Goal: Information Seeking & Learning: Learn about a topic

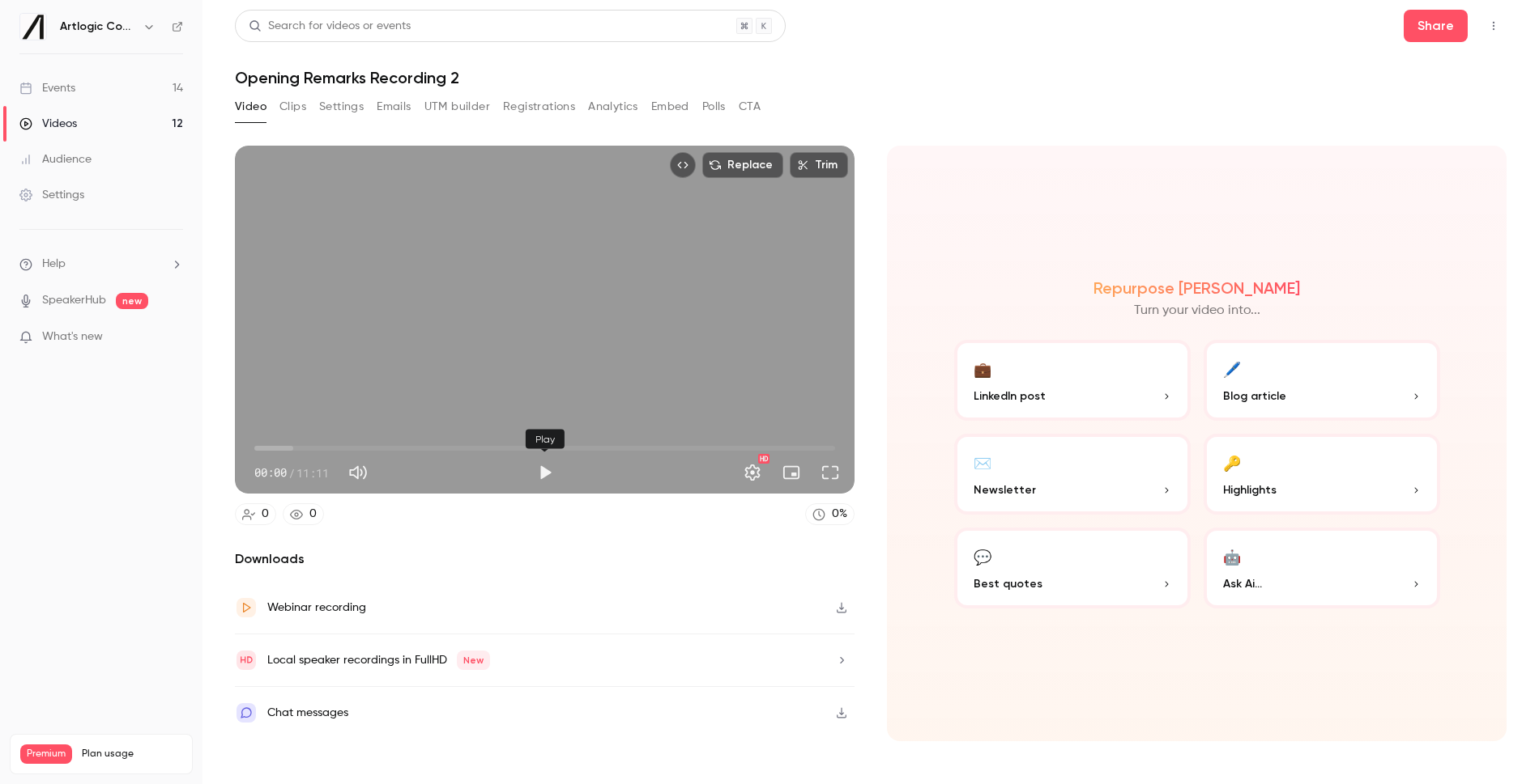
click at [535, 474] on button "Play" at bounding box center [545, 472] width 32 height 32
click at [276, 449] on span "00:04" at bounding box center [545, 448] width 581 height 26
click at [302, 449] on span "00:24" at bounding box center [545, 448] width 581 height 26
click at [323, 449] on span "00:55" at bounding box center [545, 448] width 581 height 26
click at [337, 449] on span "01:19" at bounding box center [545, 448] width 581 height 26
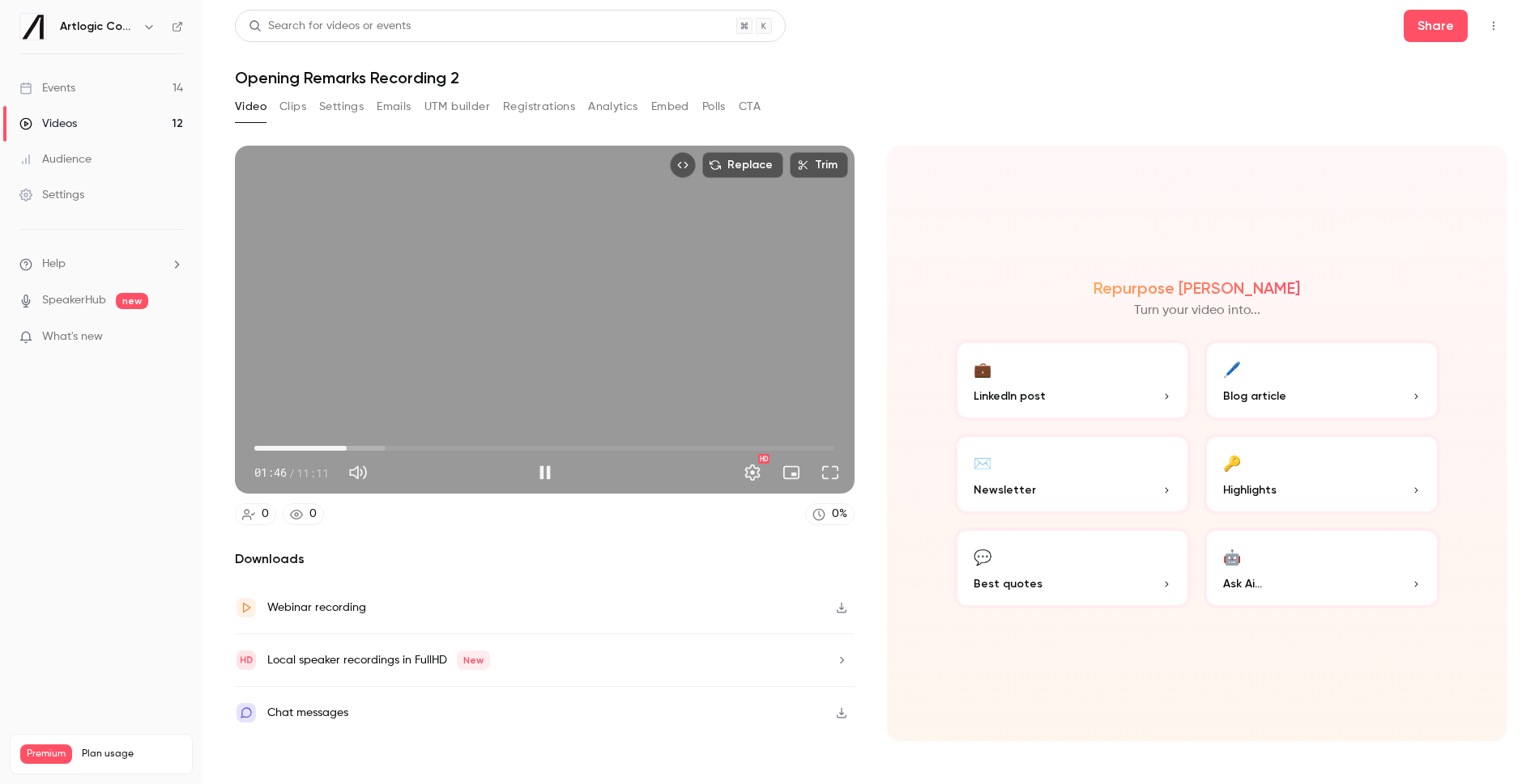
click at [346, 449] on span "01:46" at bounding box center [545, 448] width 581 height 26
click at [349, 449] on span "01:46" at bounding box center [346, 448] width 5 height 5
click at [371, 449] on span "01:56" at bounding box center [545, 448] width 581 height 26
click at [389, 449] on span "02:14" at bounding box center [545, 448] width 581 height 26
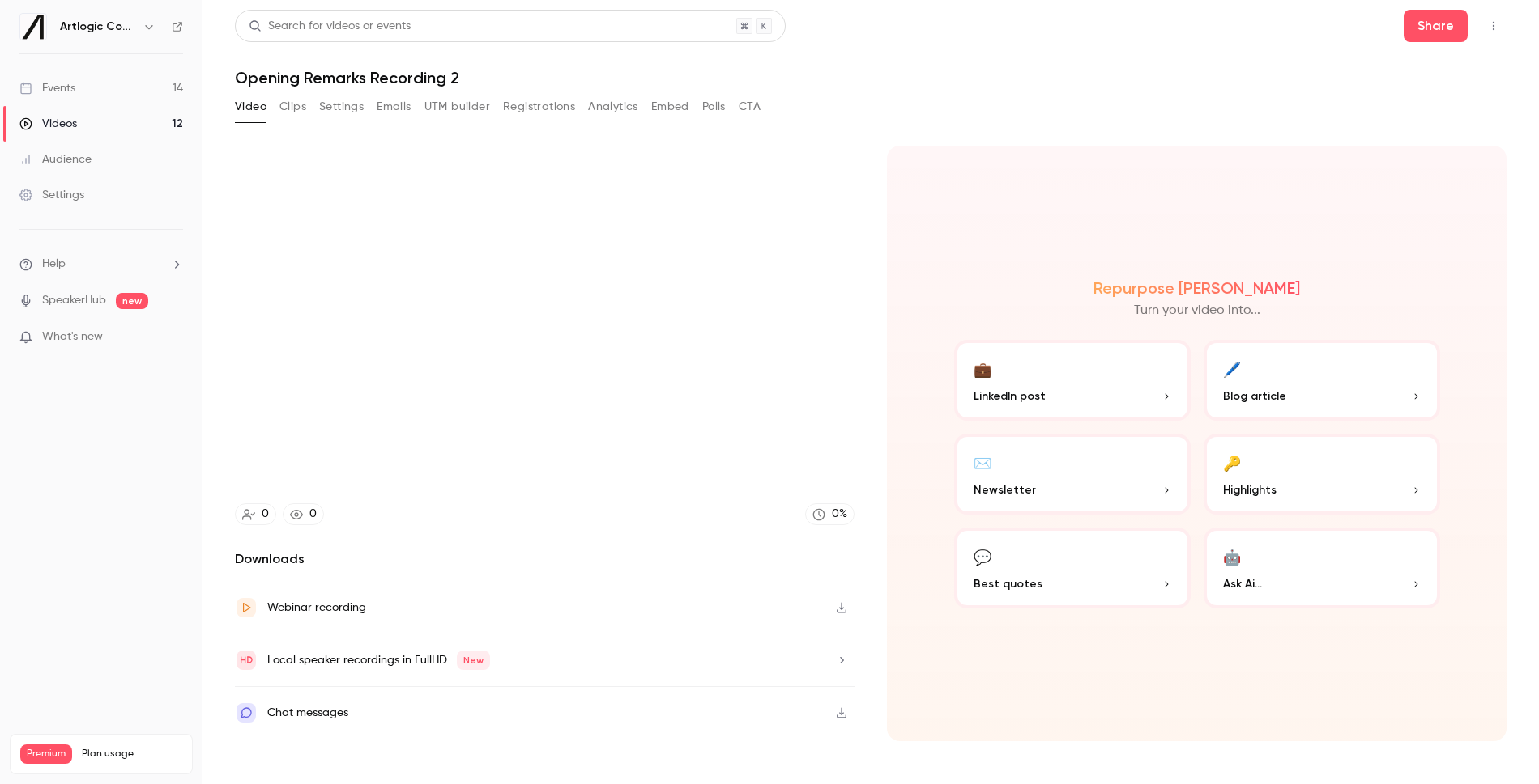
click at [871, 458] on section "Replace Trim 02:56 02:56 / 11:11 HD 0 0 0 % Downloads Webinar recording Local s…" at bounding box center [870, 445] width 1271 height 599
click at [626, 525] on div "Replace Trim 08:04 08:04 / 11:11 HD 0 0 0 % Downloads Webinar recording Local s…" at bounding box center [544, 444] width 619 height 596
click at [839, 608] on icon "button" at bounding box center [841, 608] width 13 height 12
click at [636, 554] on h2 "Downloads" at bounding box center [544, 559] width 619 height 20
click at [982, 83] on h1 "Opening Remarks Recording 2" at bounding box center [870, 78] width 1271 height 20
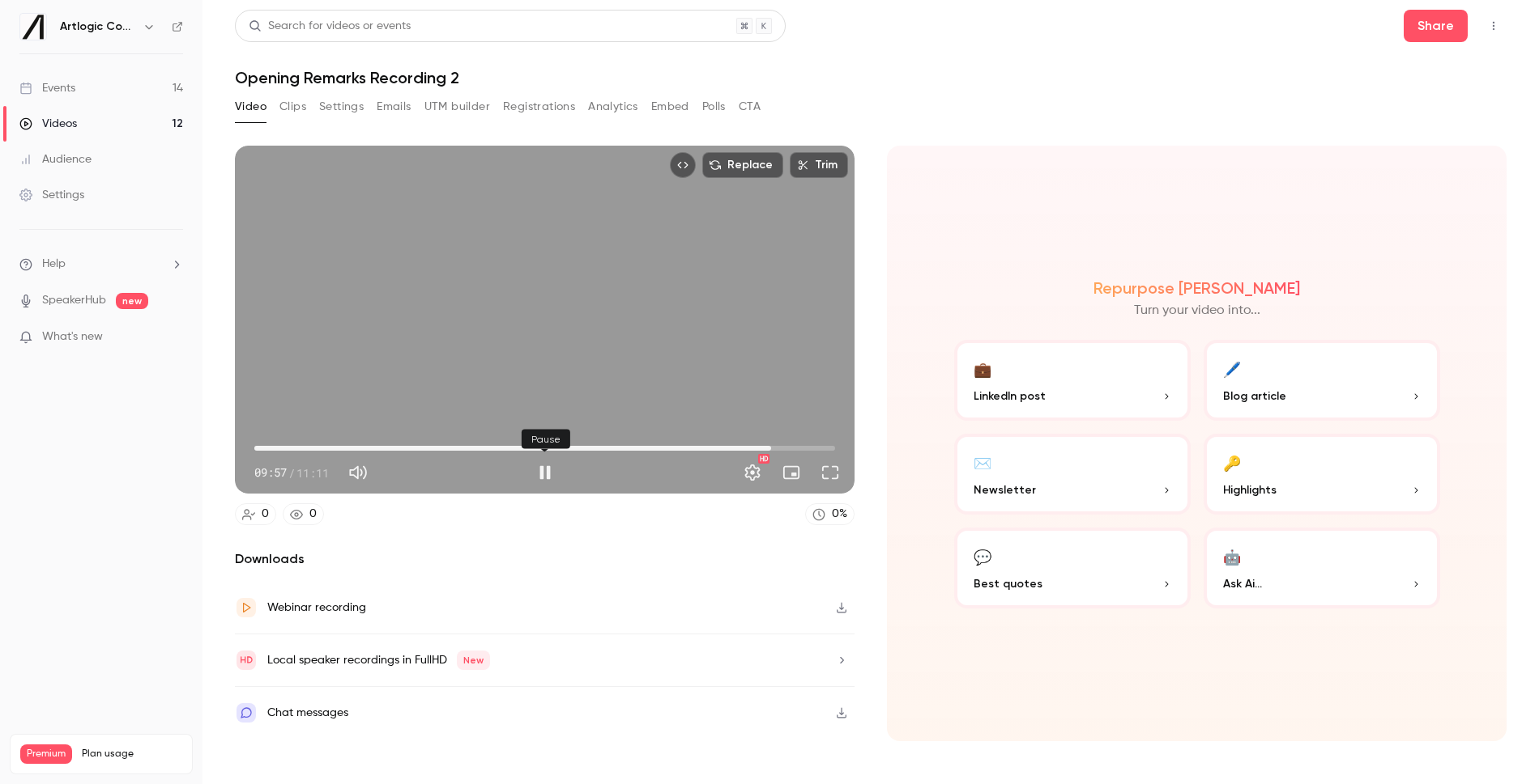
click at [543, 481] on button "Pause" at bounding box center [545, 472] width 32 height 32
click at [543, 550] on h2 "Downloads" at bounding box center [544, 559] width 619 height 20
click at [551, 478] on button "Play" at bounding box center [545, 472] width 32 height 32
click at [585, 448] on span "06:22" at bounding box center [545, 448] width 581 height 26
click at [535, 446] on span "06:22" at bounding box center [545, 448] width 581 height 26
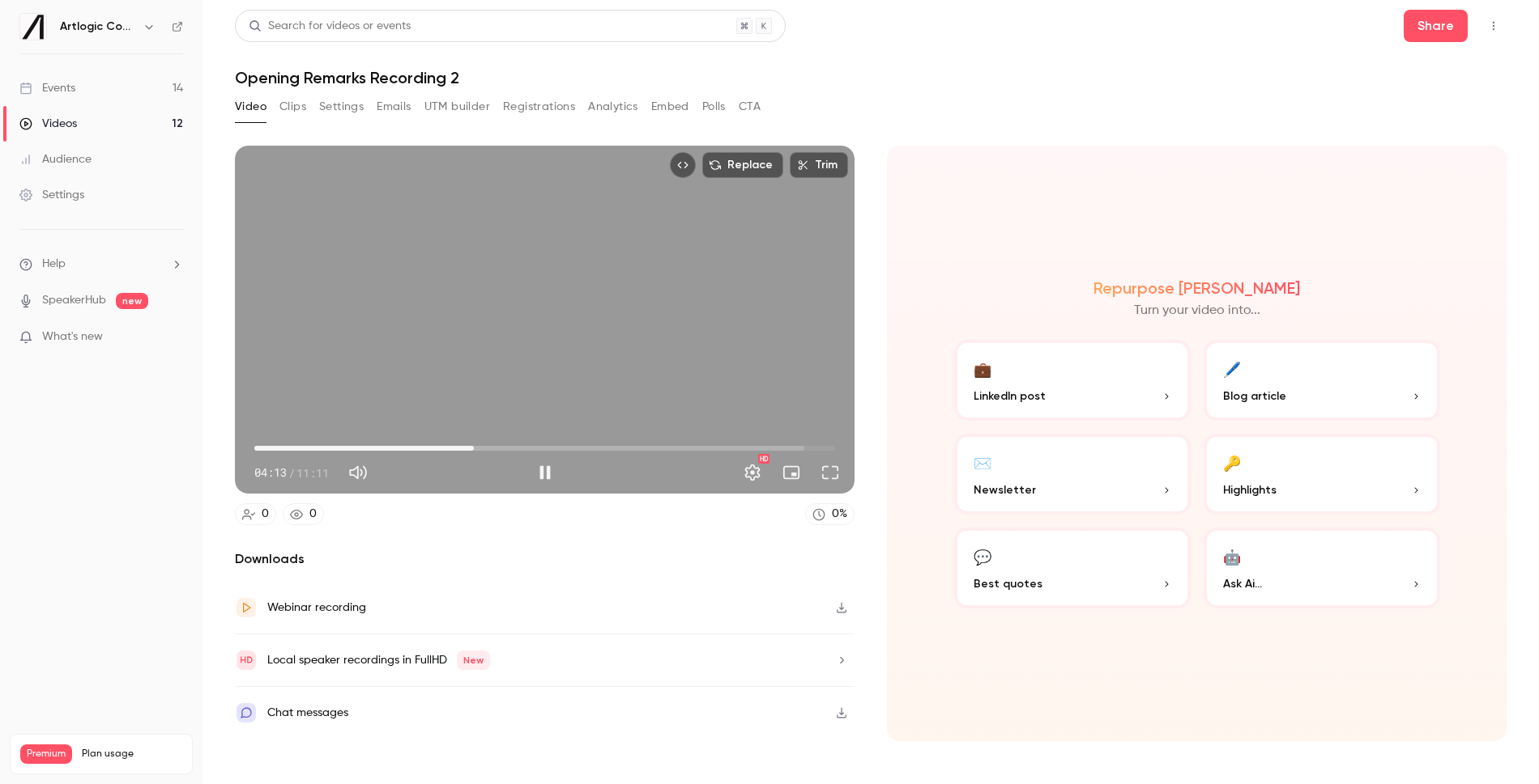
click at [474, 446] on span "04:13" at bounding box center [545, 448] width 581 height 26
click at [447, 451] on span "04:14" at bounding box center [545, 448] width 581 height 26
click at [544, 478] on button "Pause" at bounding box center [545, 472] width 32 height 32
click at [839, 604] on icon "button" at bounding box center [841, 608] width 13 height 12
click at [910, 250] on div "Repurpose Ai Turn your video into... 💼 LinkedIn post 🖊️ Blog article ✉️ Newslet…" at bounding box center [1195, 444] width 619 height 596
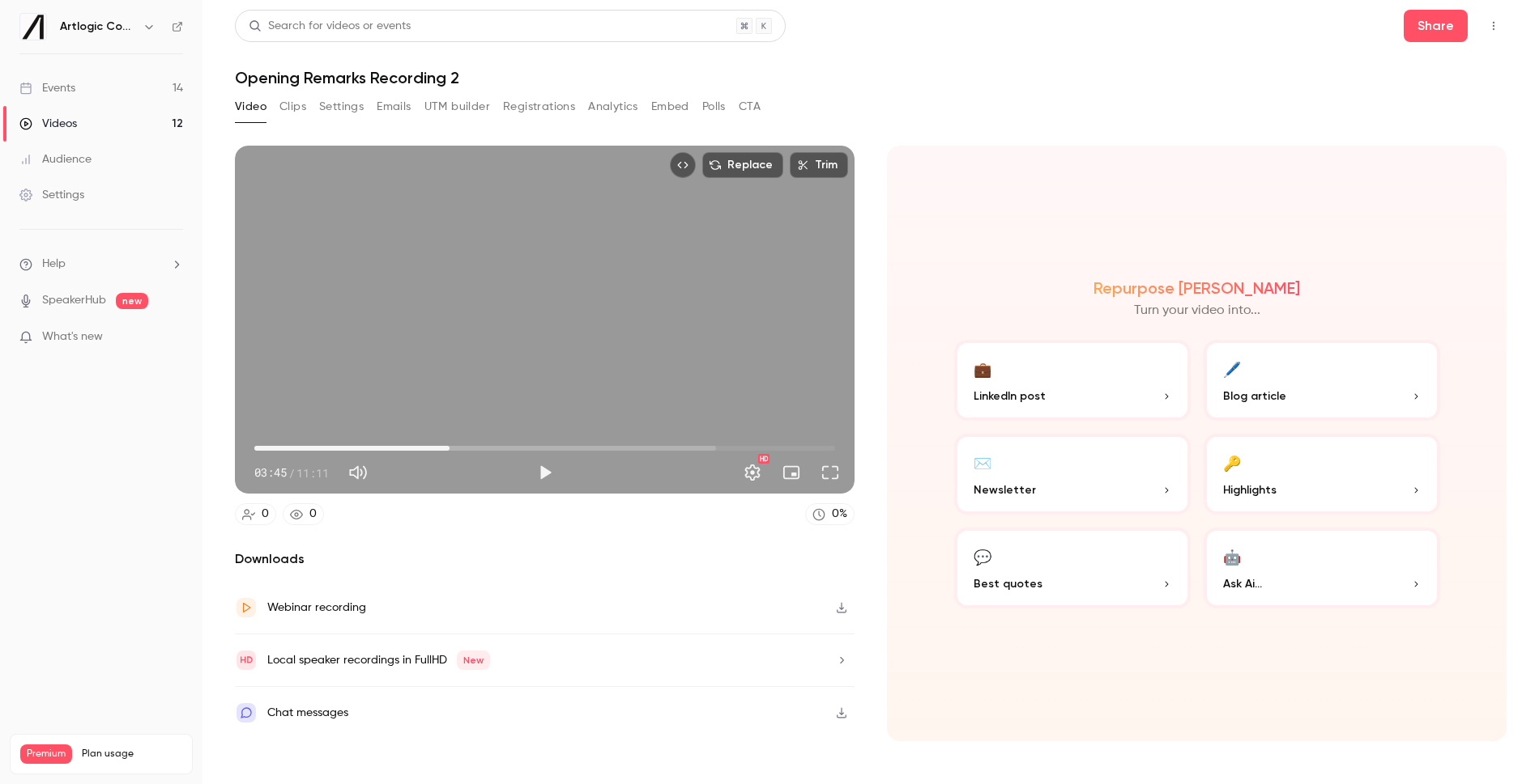
type input "*****"
click at [841, 605] on icon "button" at bounding box center [841, 608] width 10 height 11
click at [839, 603] on icon "button" at bounding box center [841, 608] width 13 height 12
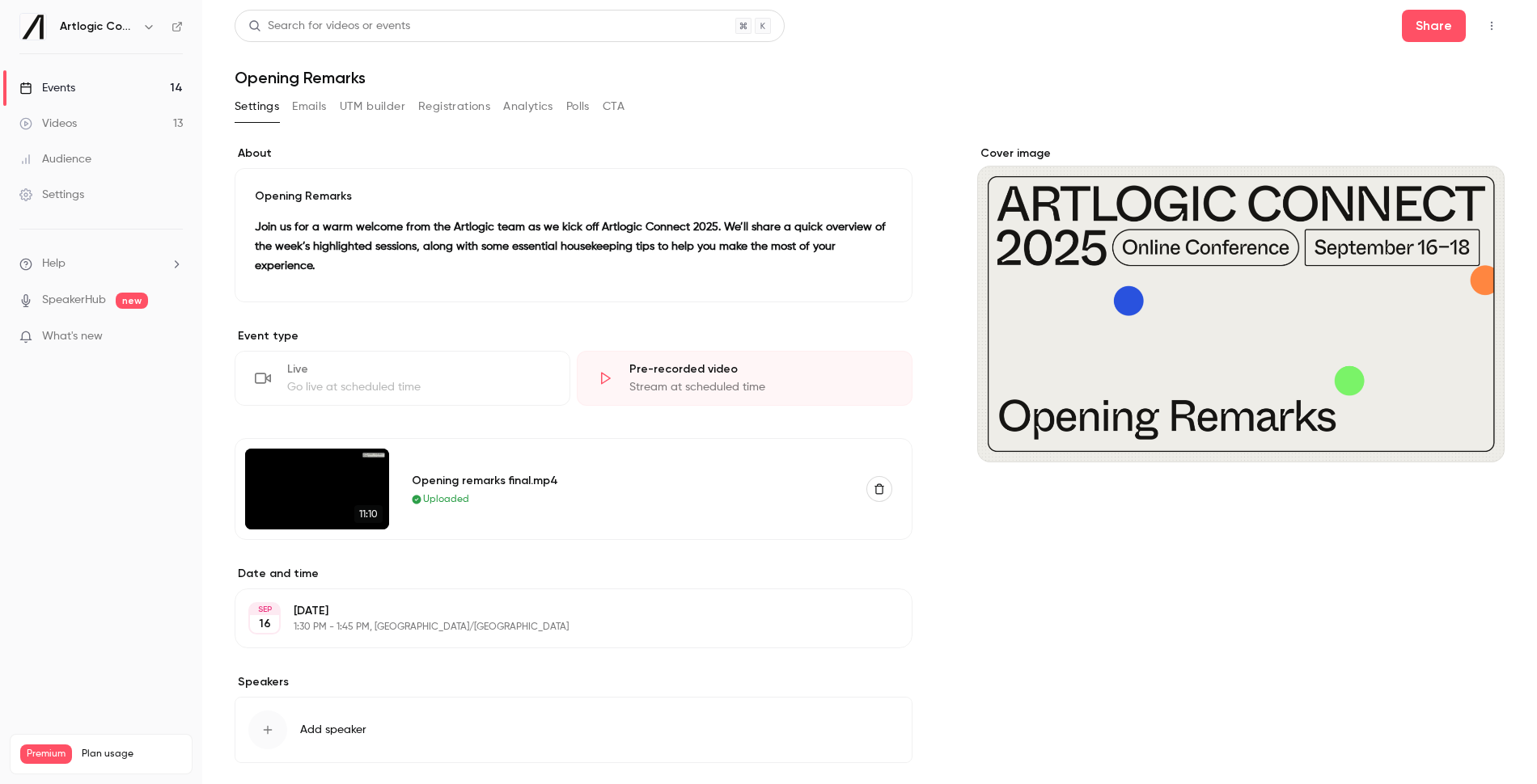
scroll to position [58, 0]
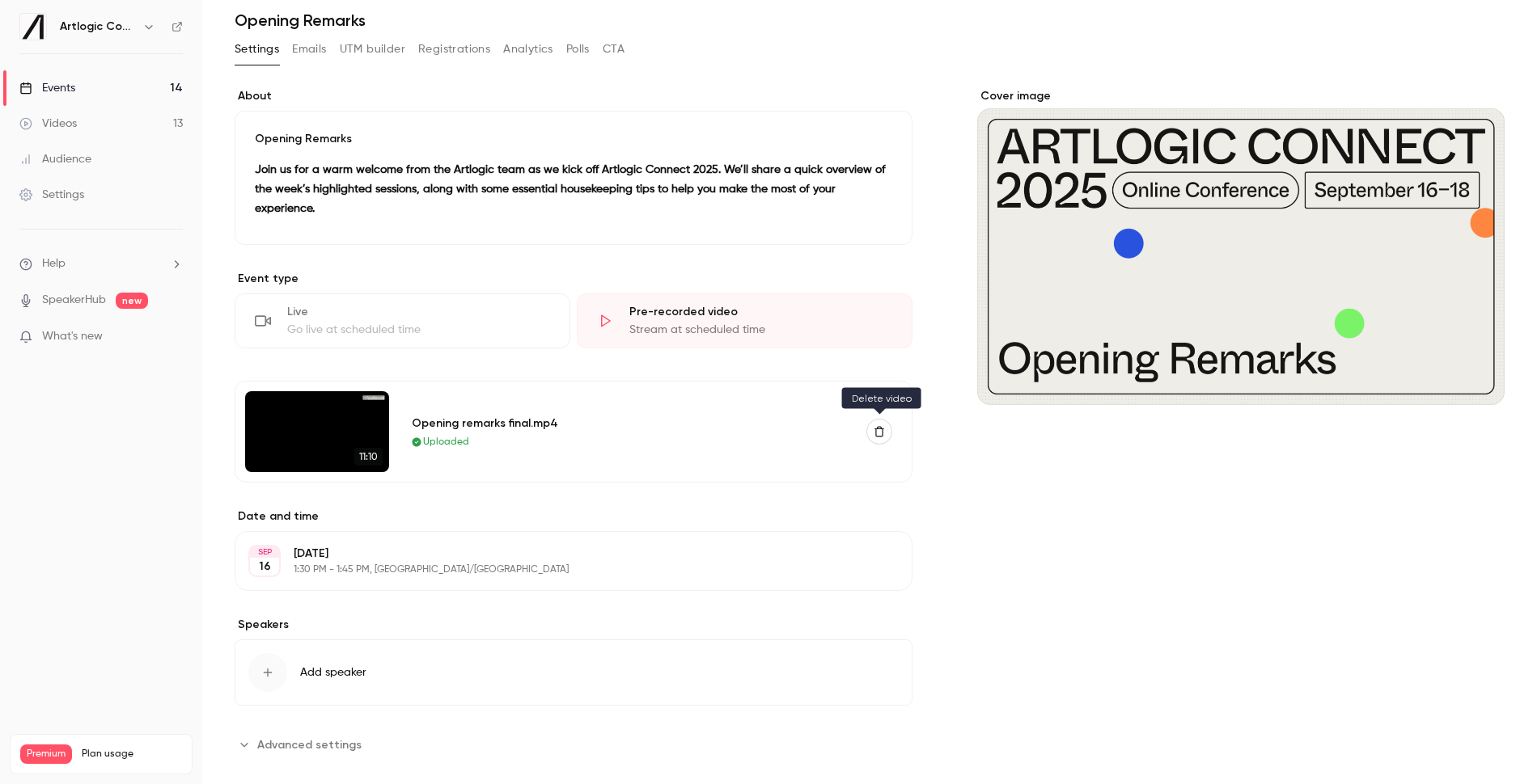
click at [880, 429] on icon "button" at bounding box center [879, 432] width 12 height 12
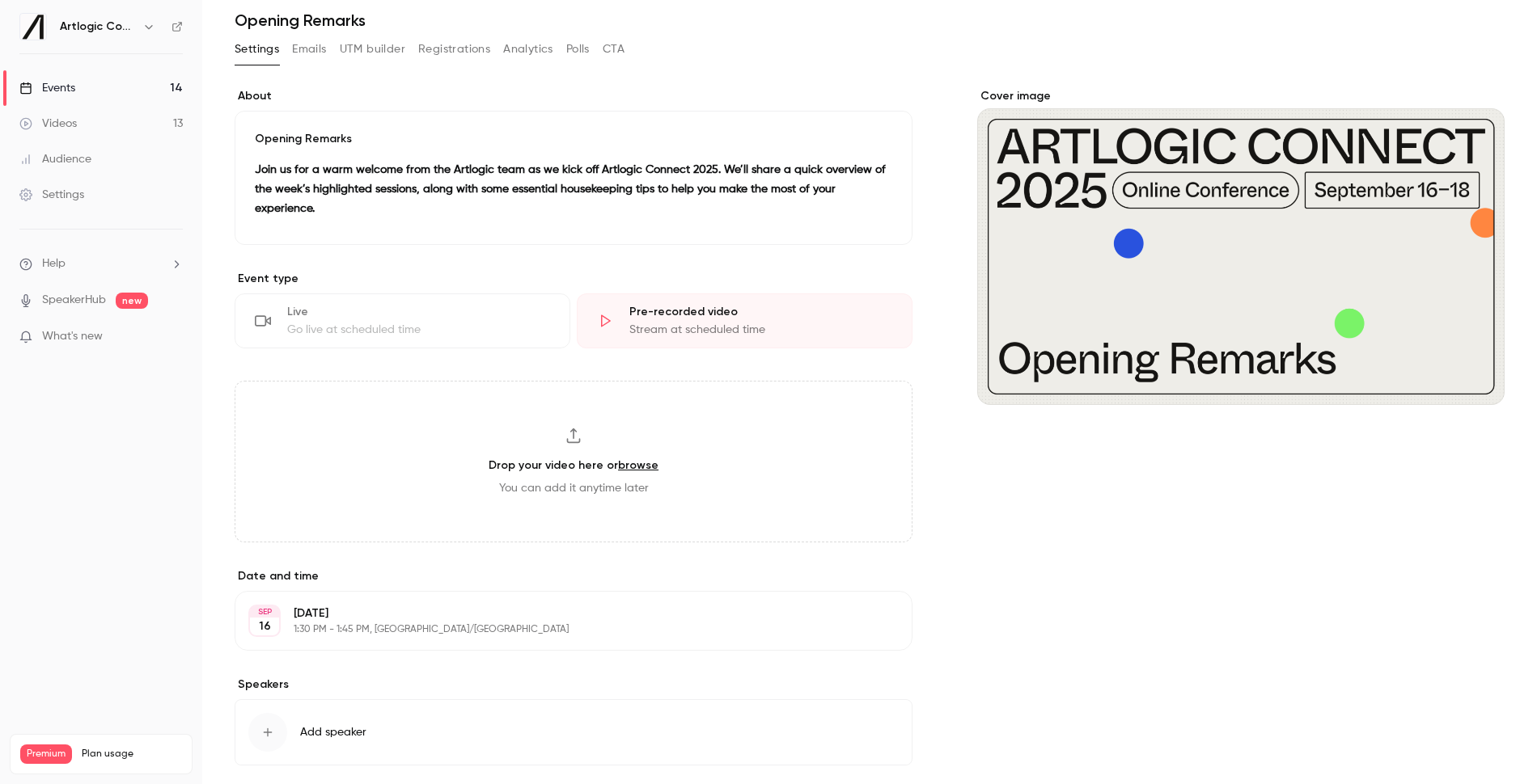
click at [604, 451] on div "Drop your video here or browse You can add it anytime later" at bounding box center [572, 462] width 677 height 162
type input "**********"
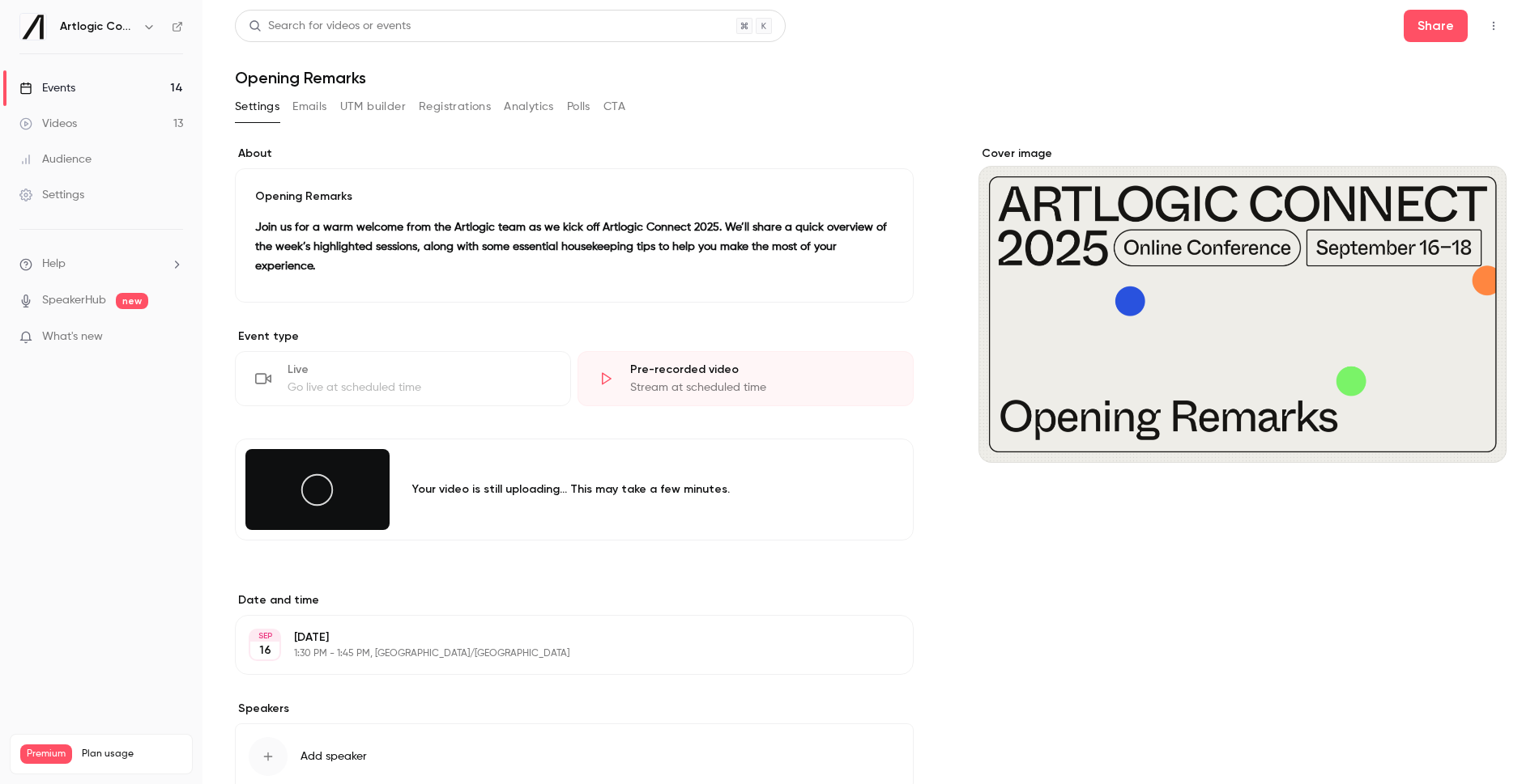
click at [634, 683] on div "**********" at bounding box center [573, 495] width 678 height 697
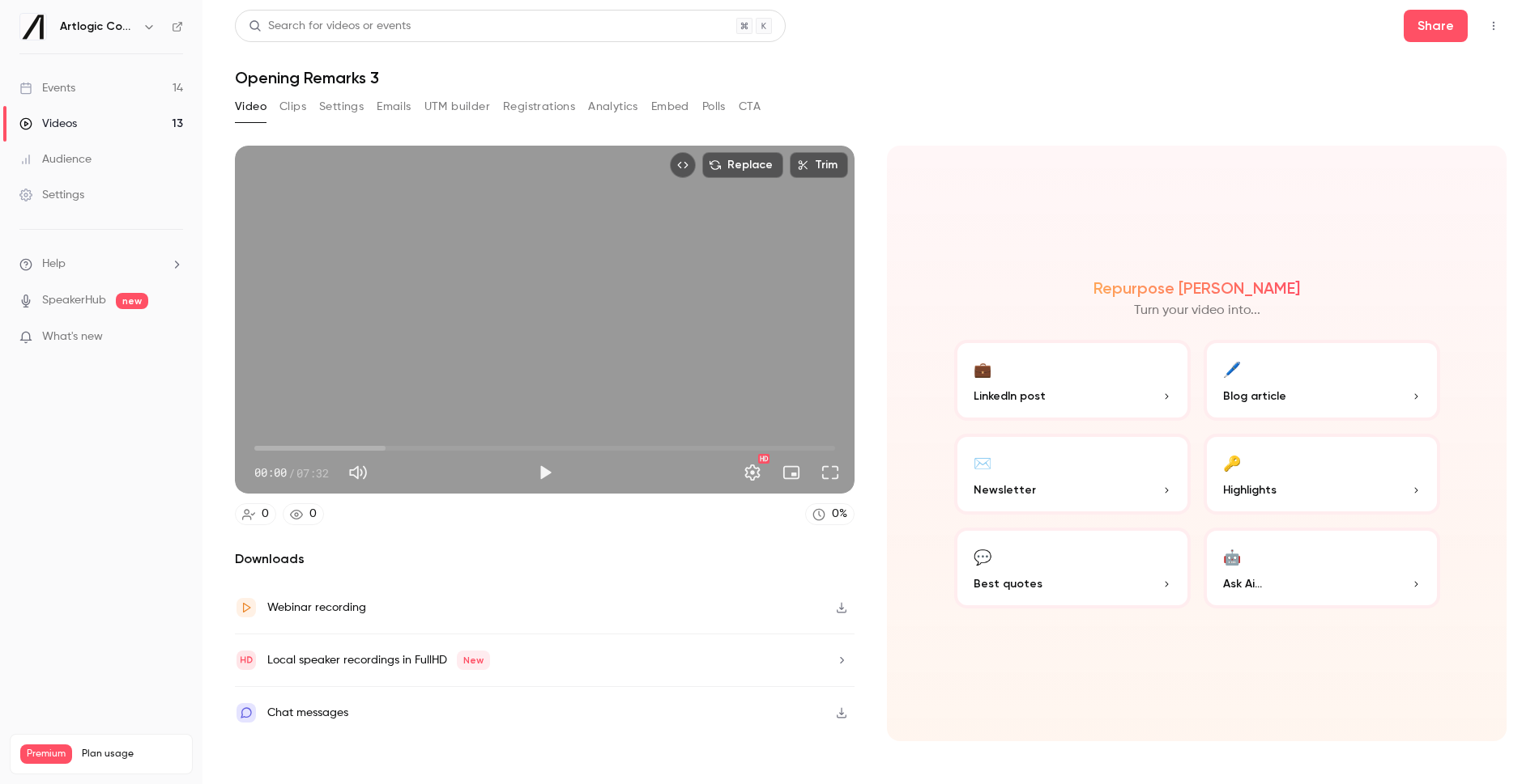
click at [80, 116] on link "Videos 13" at bounding box center [101, 124] width 202 height 35
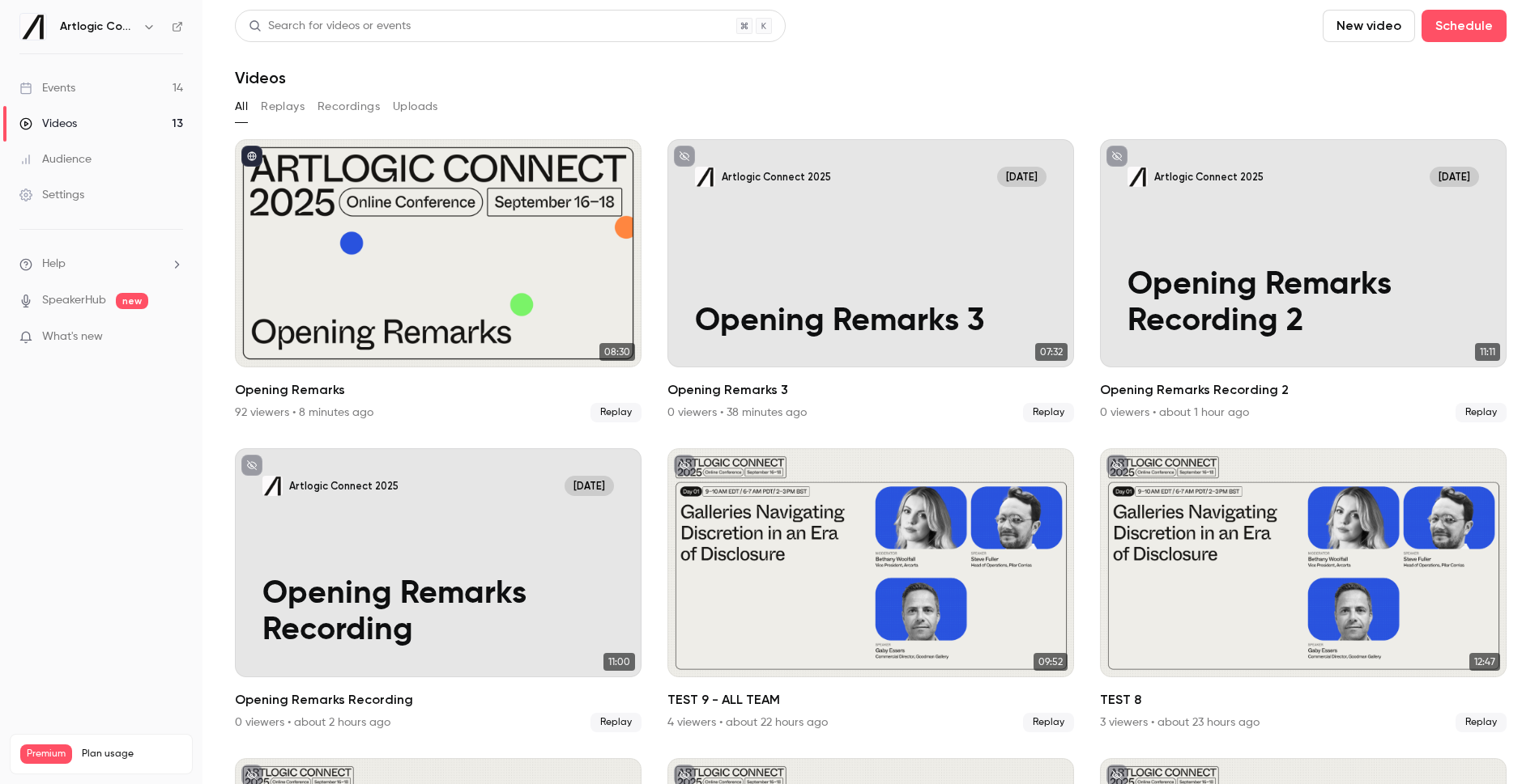
click at [113, 118] on link "Videos 13" at bounding box center [101, 124] width 202 height 35
click at [98, 90] on link "Events 14" at bounding box center [101, 88] width 202 height 35
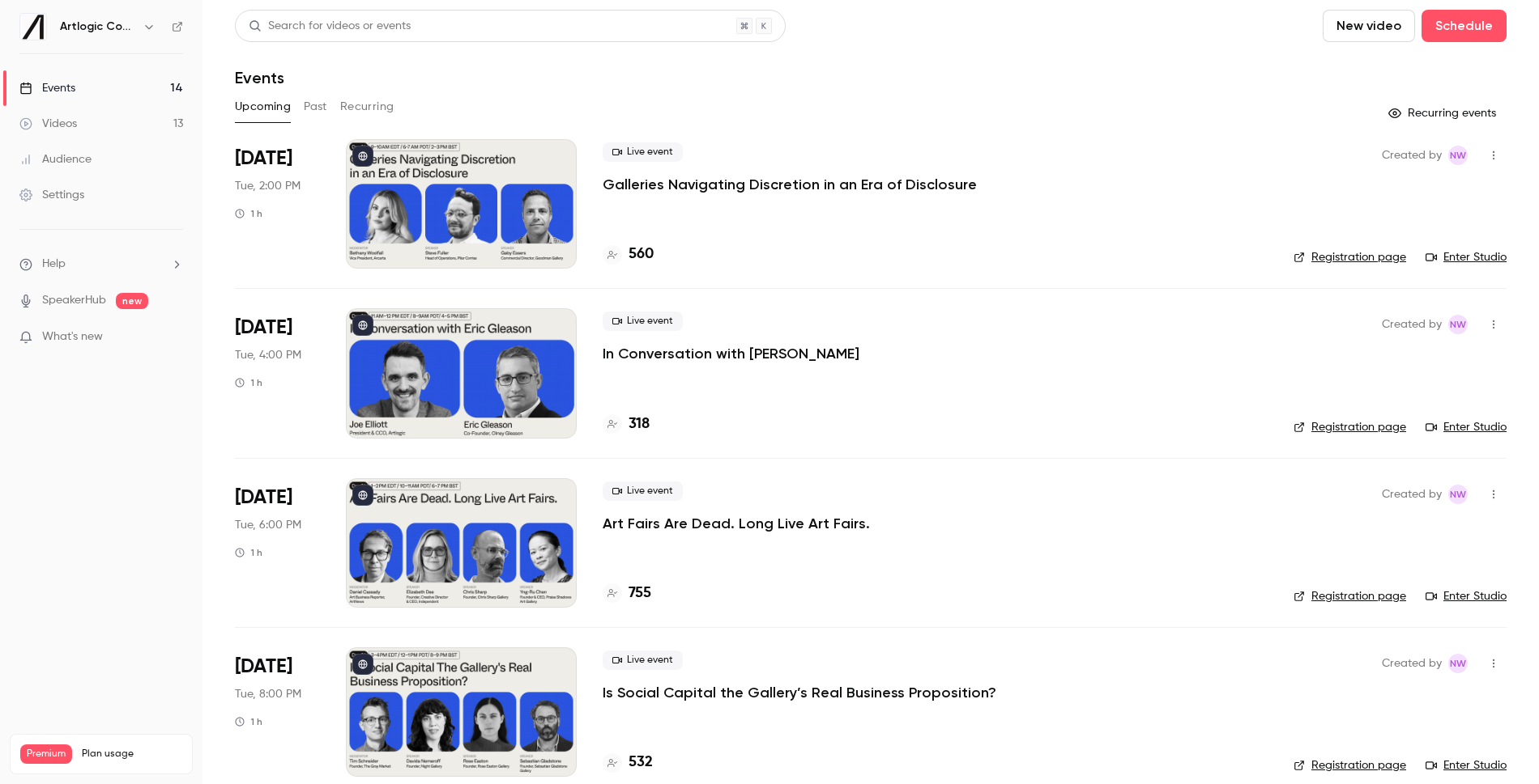
click at [766, 182] on p "Galleries Navigating Discretion in an Era of Disclosure" at bounding box center [789, 184] width 374 height 20
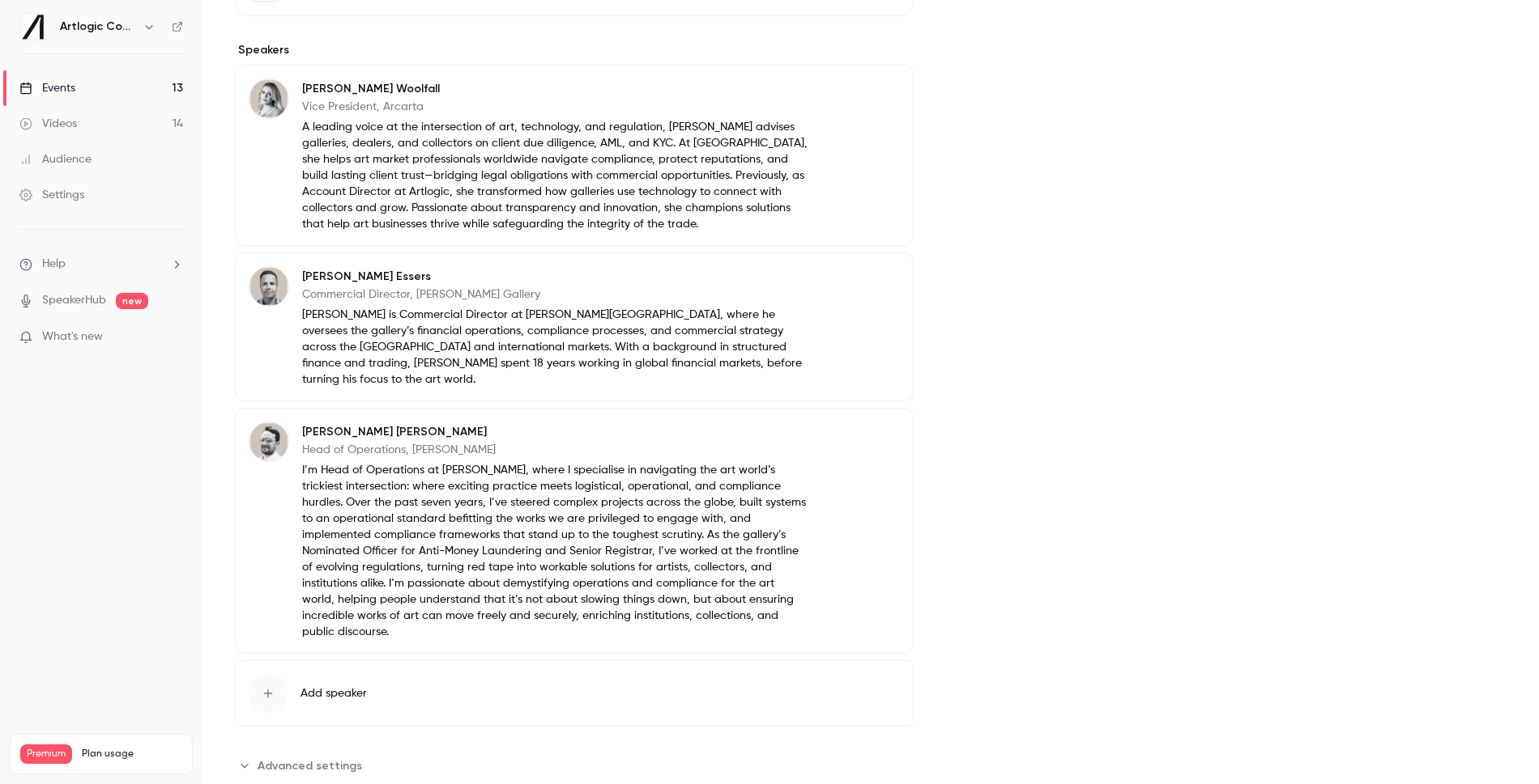
scroll to position [523, 0]
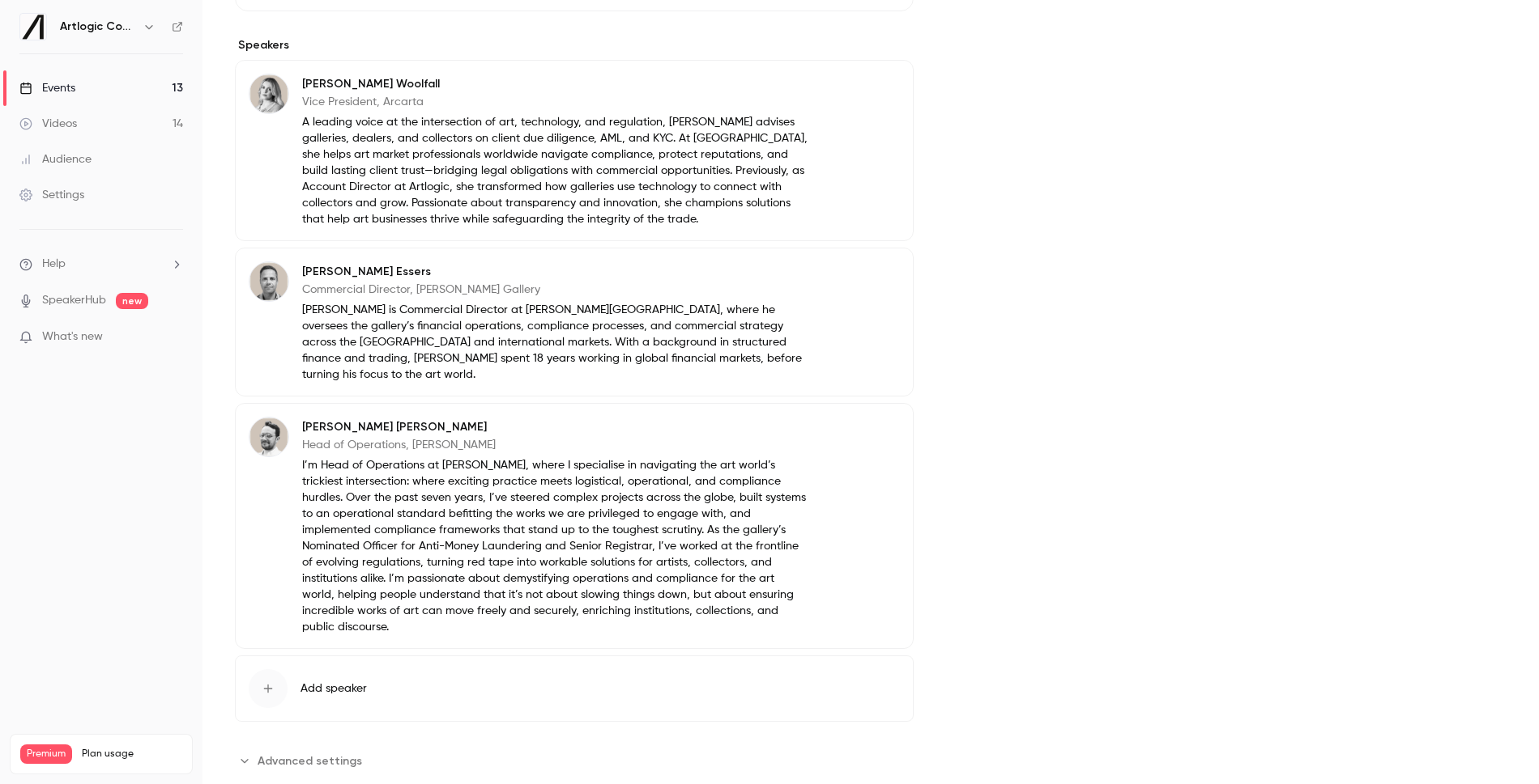
click at [309, 753] on span "Advanced settings" at bounding box center [309, 760] width 104 height 17
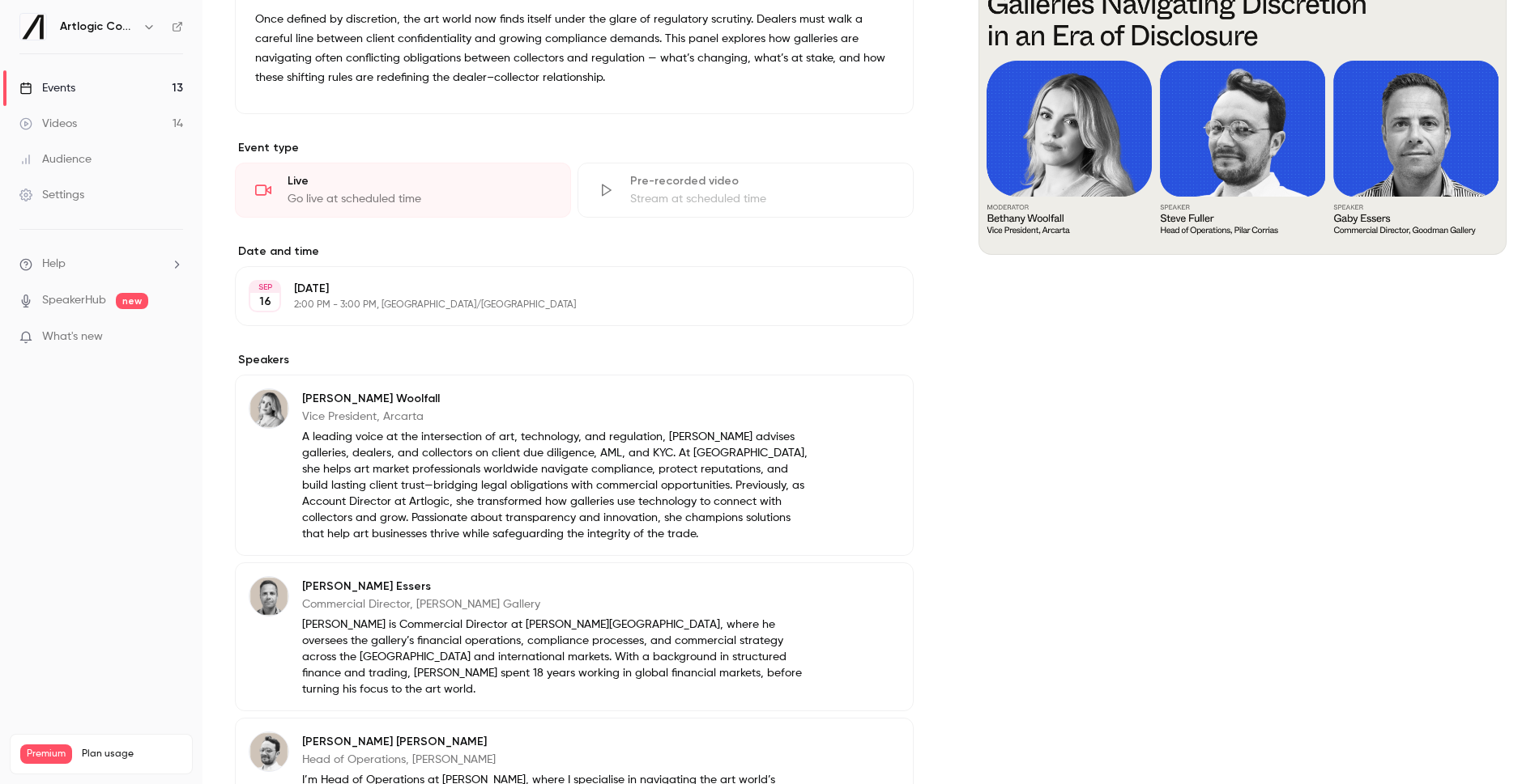
scroll to position [0, 0]
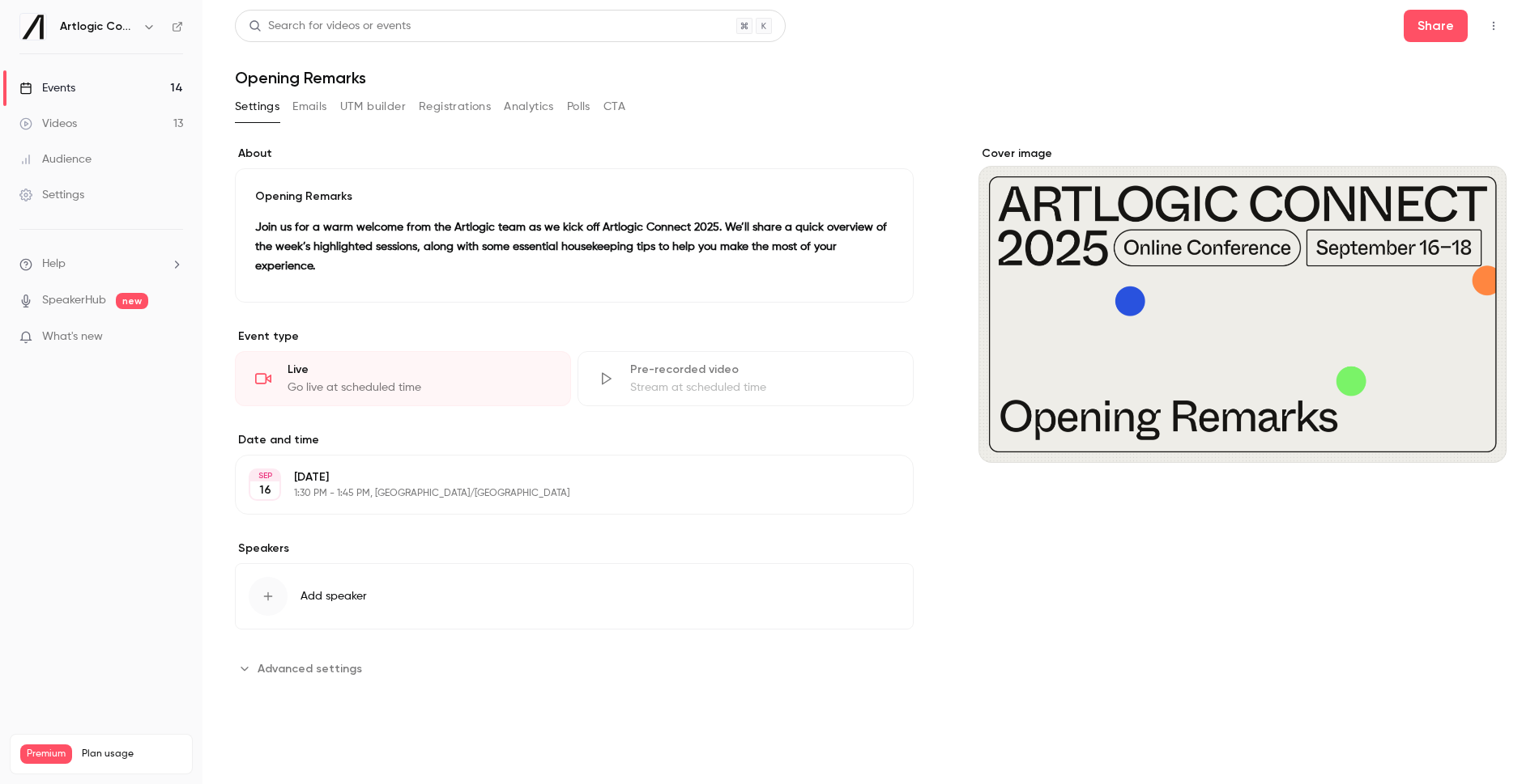
click at [96, 81] on link "Events 14" at bounding box center [101, 88] width 202 height 35
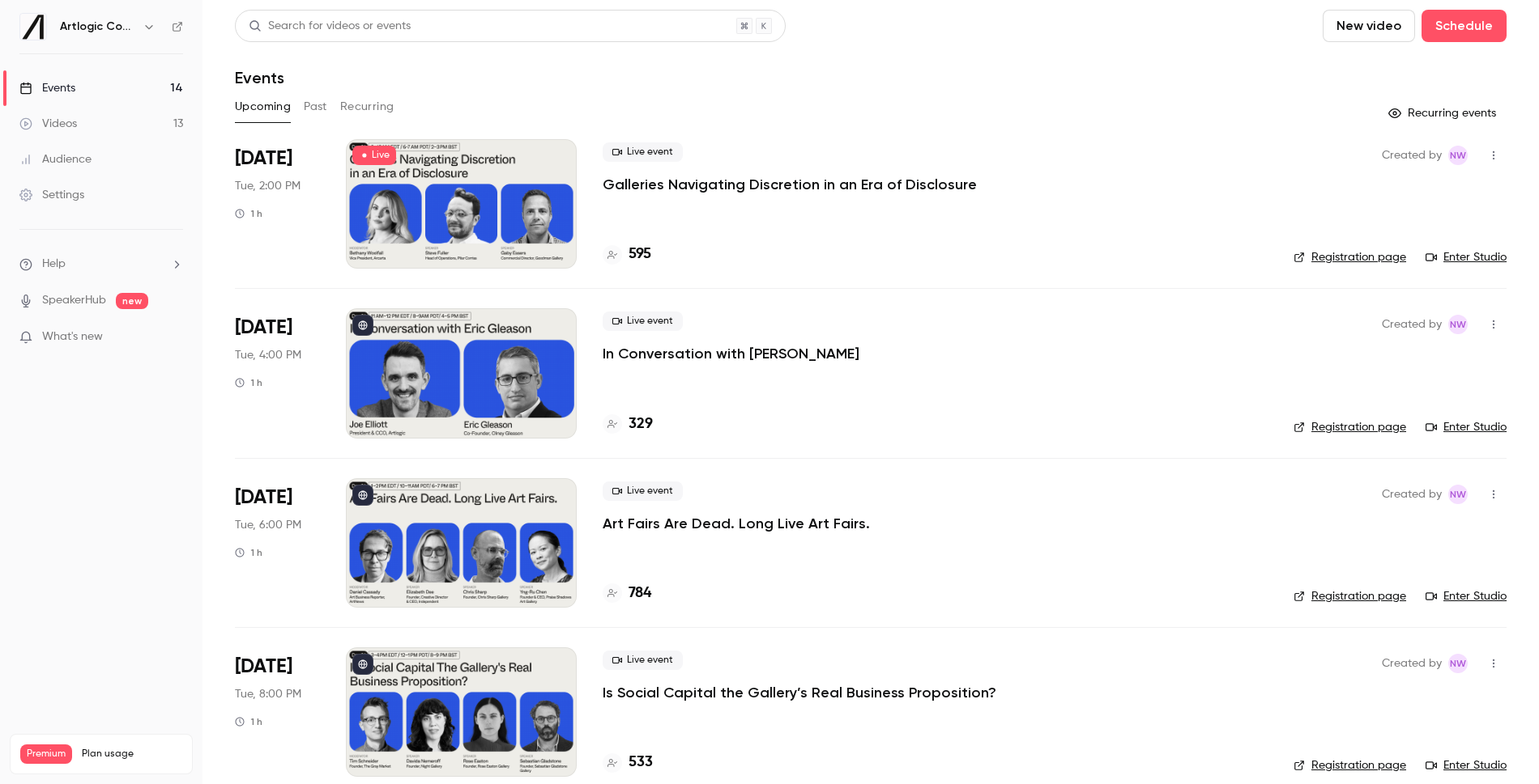
click at [310, 106] on button "Past" at bounding box center [315, 107] width 24 height 26
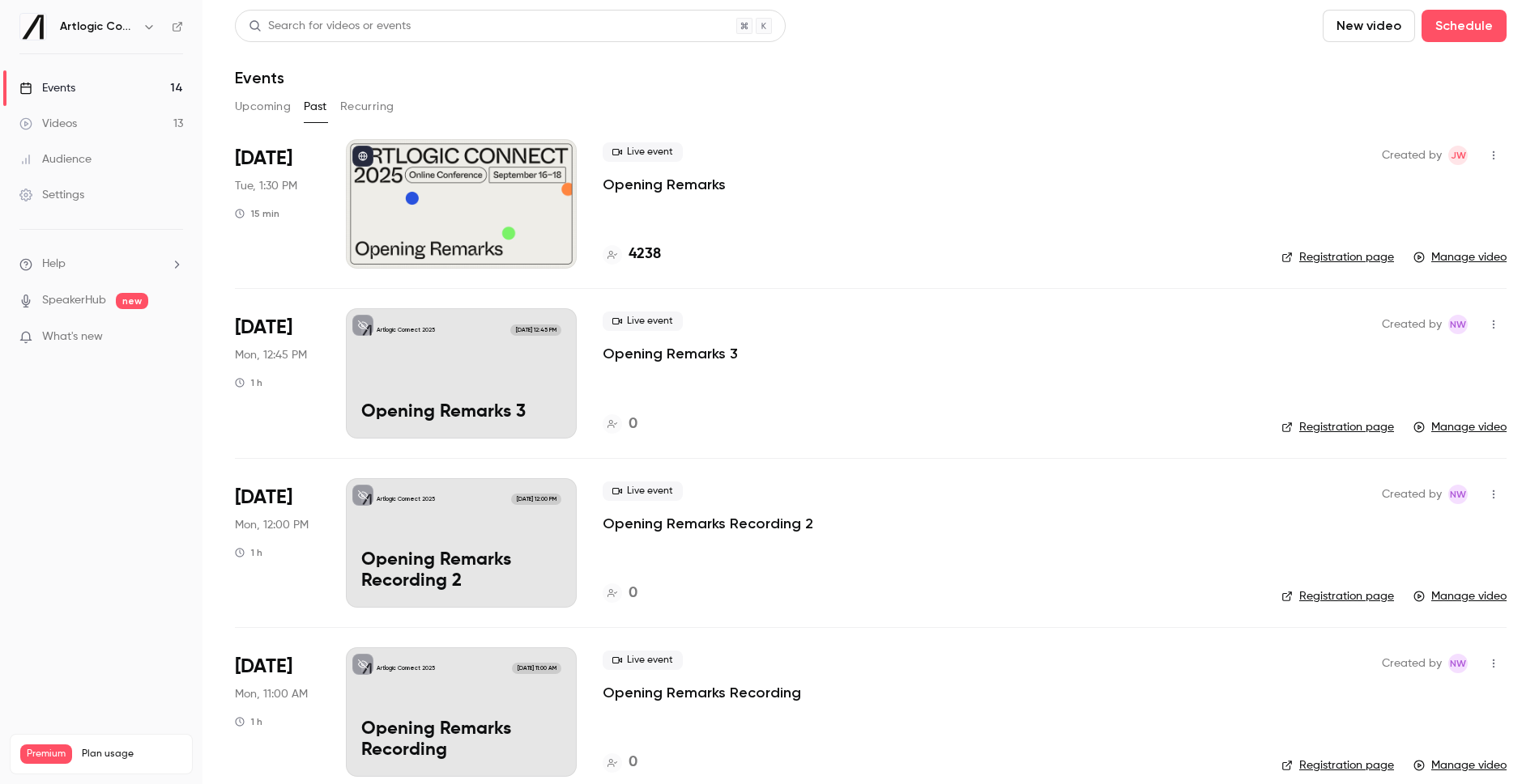
click at [697, 187] on p "Opening Remarks" at bounding box center [663, 184] width 123 height 20
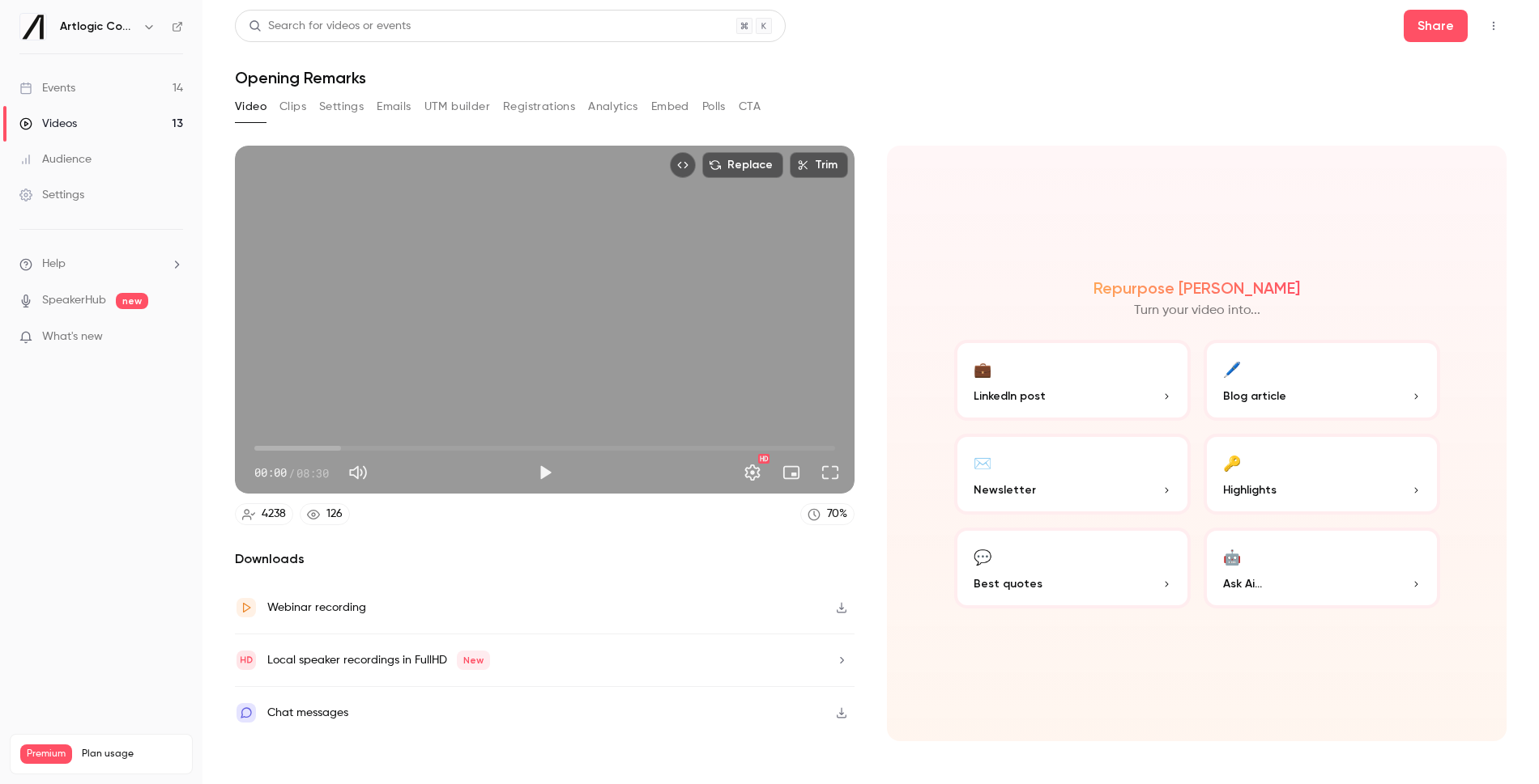
click at [514, 104] on button "Registrations" at bounding box center [538, 107] width 72 height 26
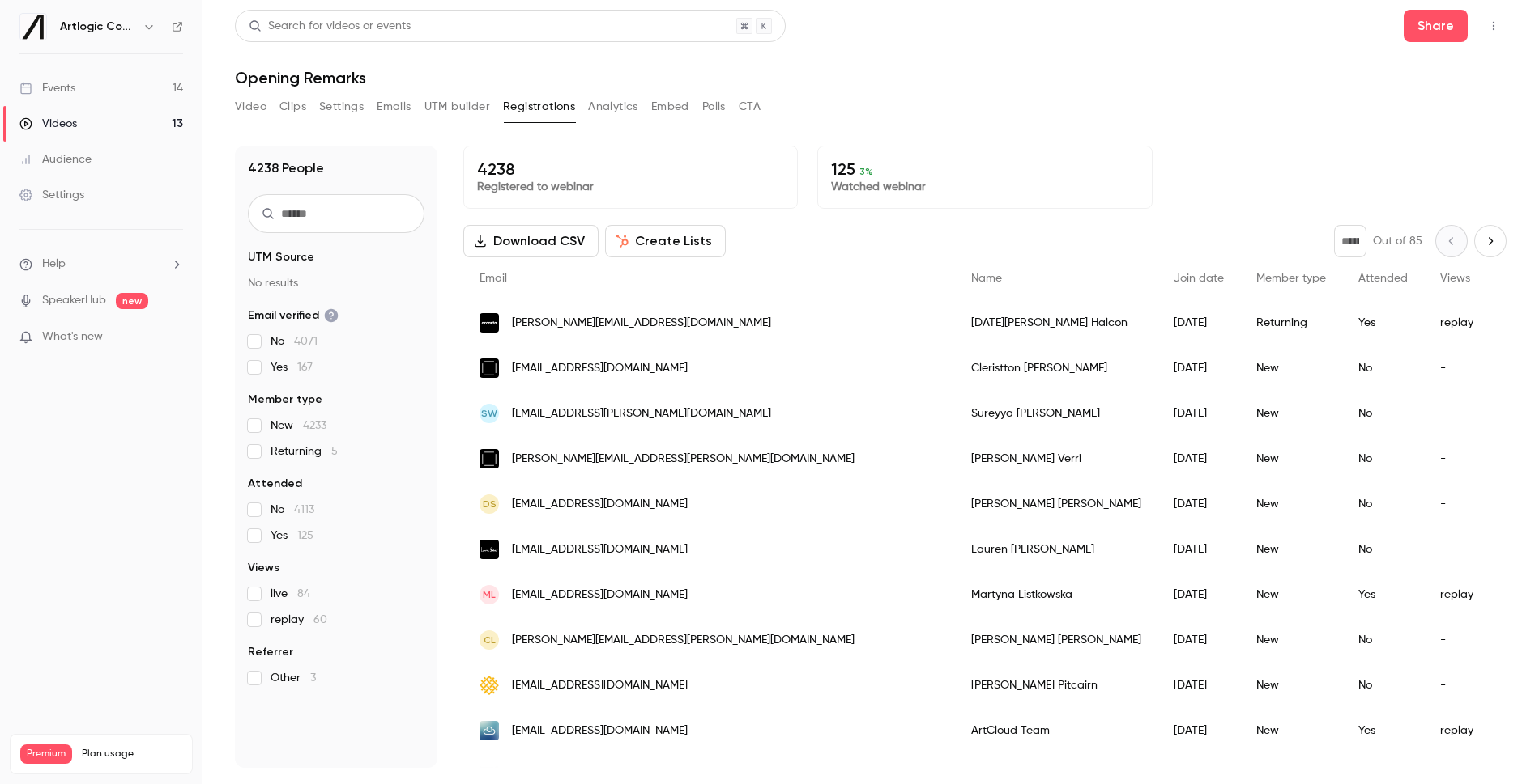
click at [617, 109] on button "Analytics" at bounding box center [612, 107] width 50 height 26
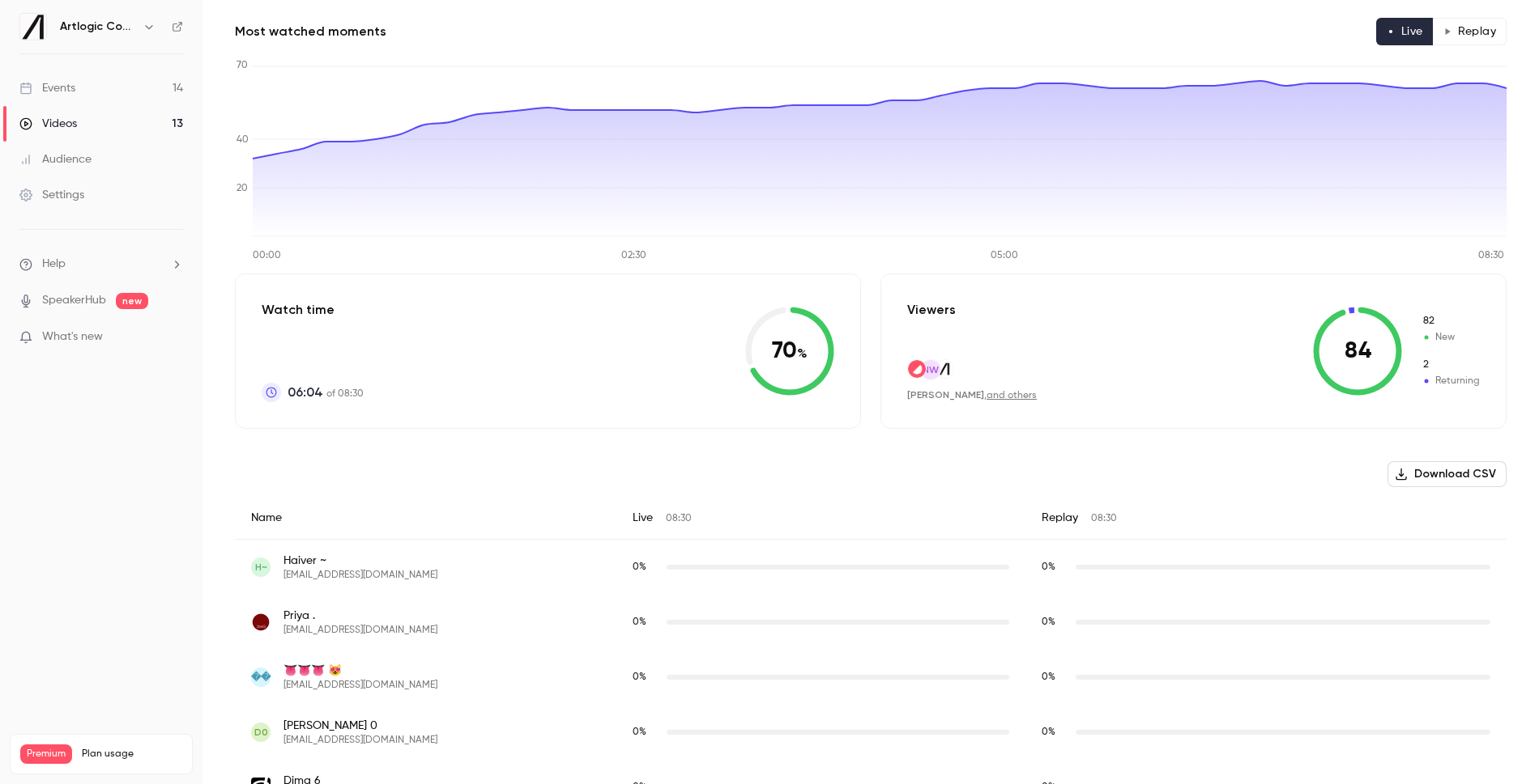
scroll to position [127, 0]
click at [997, 395] on link "and others" at bounding box center [1011, 397] width 50 height 10
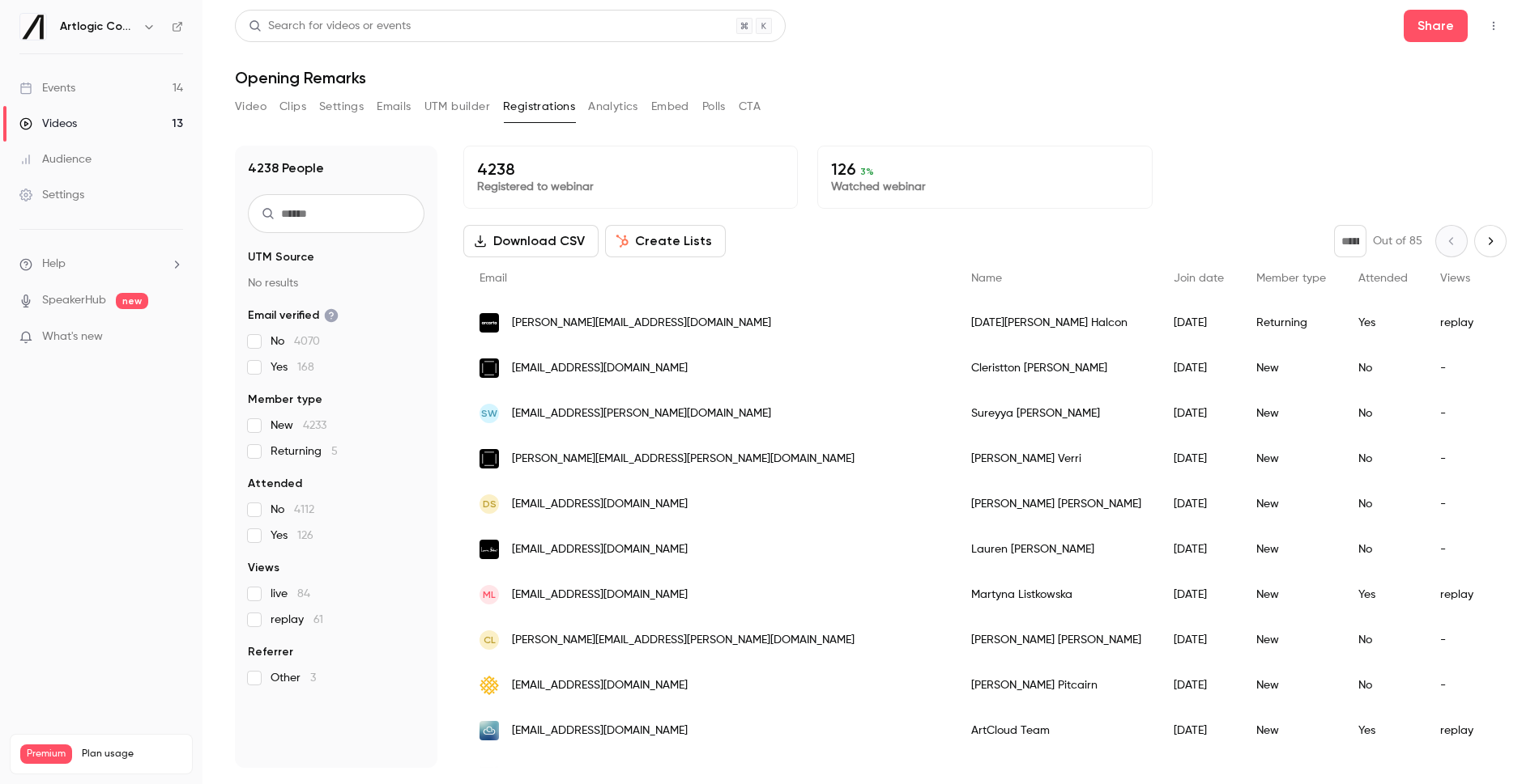
click at [1497, 236] on icon "Next page" at bounding box center [1490, 240] width 18 height 13
type input "*"
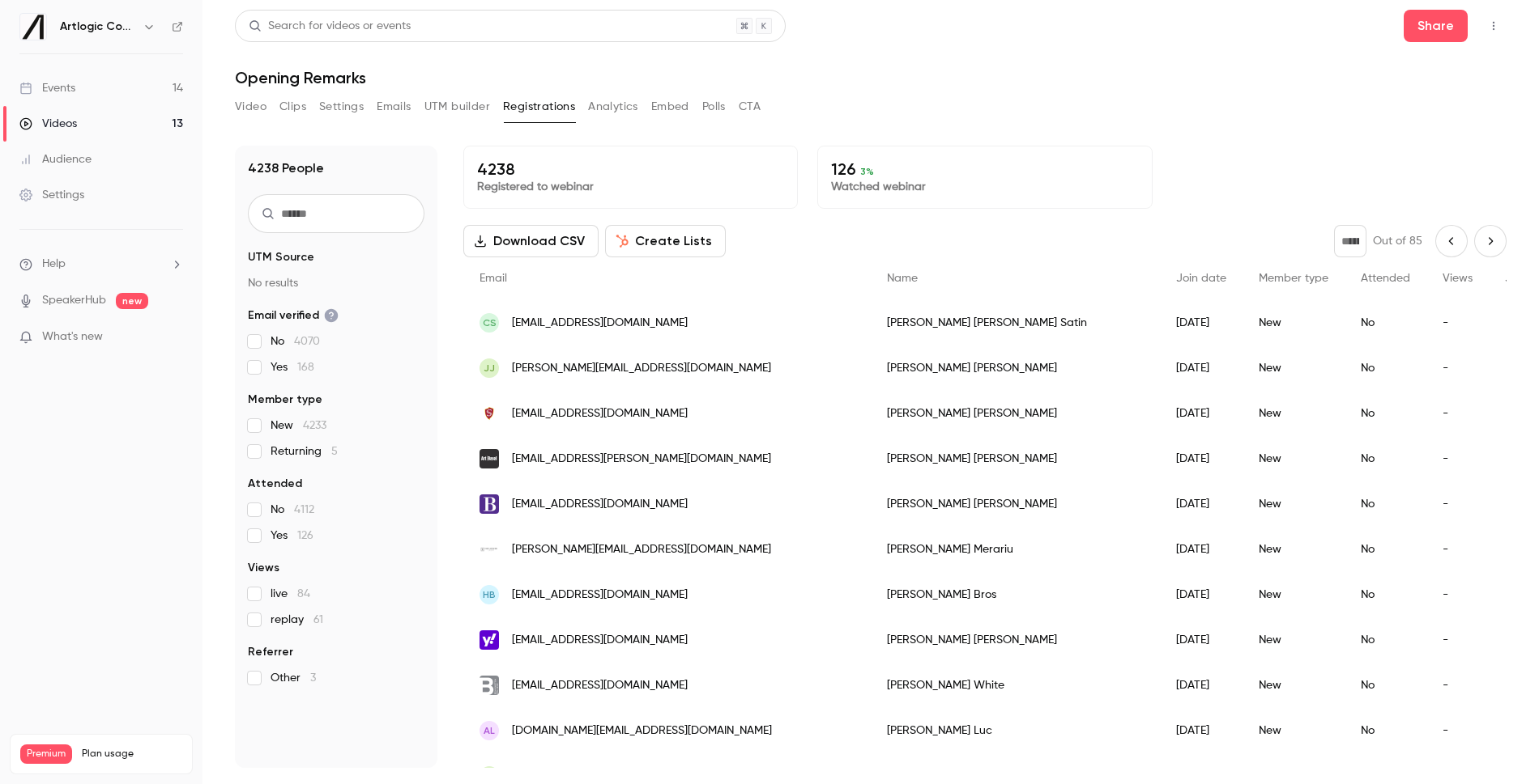
click at [654, 274] on div "Email" at bounding box center [666, 279] width 407 height 43
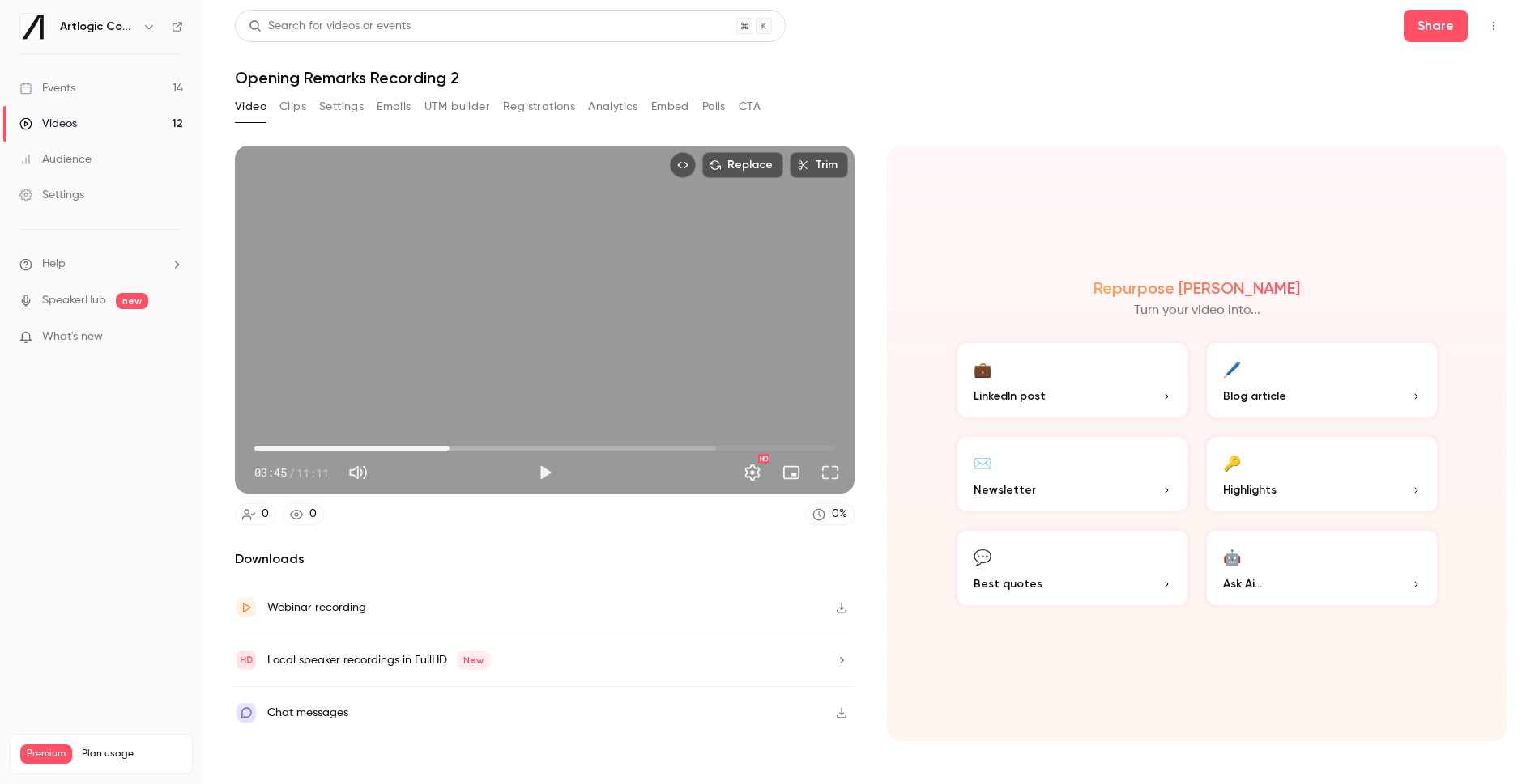
type input "*****"
click at [97, 36] on div "Artlogic Connect 2025" at bounding box center [101, 26] width 164 height 27
click at [104, 26] on h6 "Artlogic Connect 2025" at bounding box center [98, 26] width 77 height 17
click at [174, 26] on icon at bounding box center [178, 26] width 12 height 12
